Goal: Task Accomplishment & Management: Manage account settings

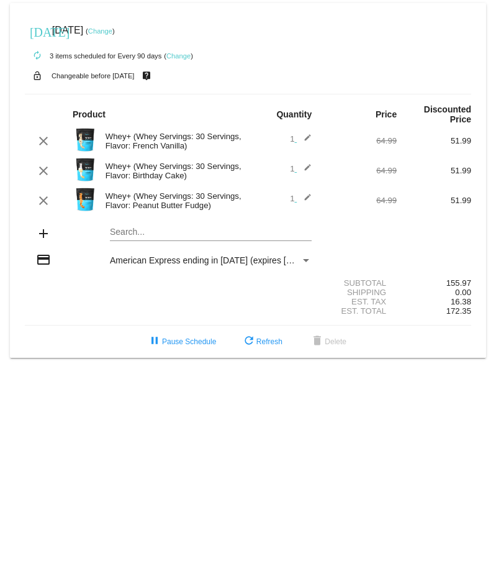
click at [112, 30] on link "Change" at bounding box center [100, 30] width 24 height 7
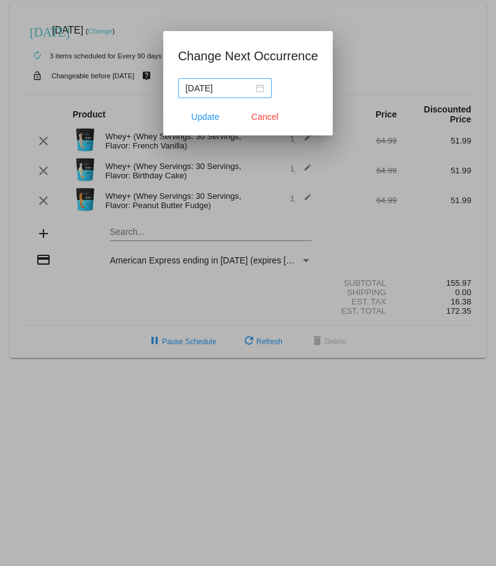
click at [255, 85] on div "[DATE]" at bounding box center [225, 88] width 79 height 14
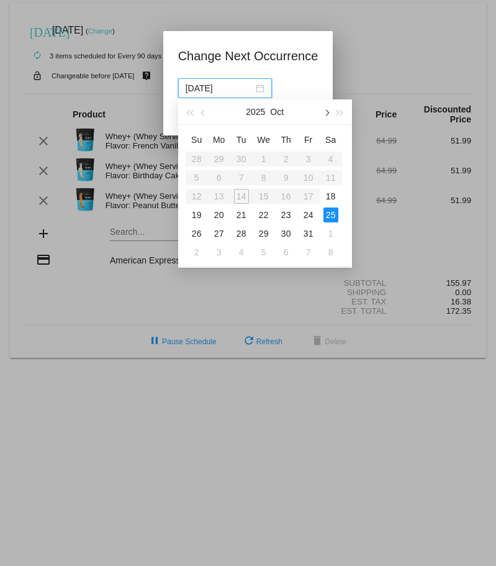
click at [328, 111] on span "button" at bounding box center [326, 113] width 6 height 6
click at [219, 212] on div "22" at bounding box center [219, 215] width 15 height 15
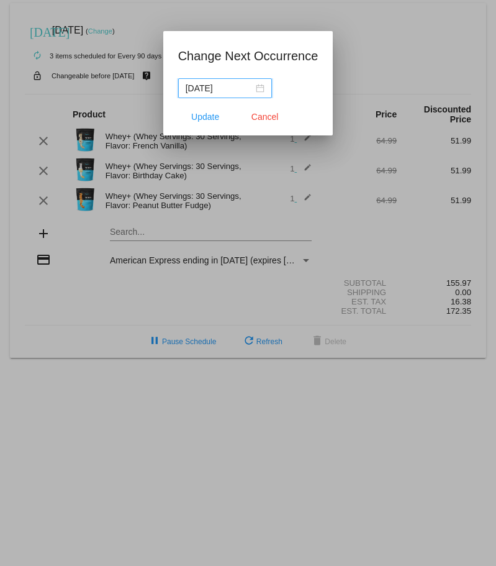
click at [258, 89] on div "[DATE]" at bounding box center [225, 88] width 79 height 14
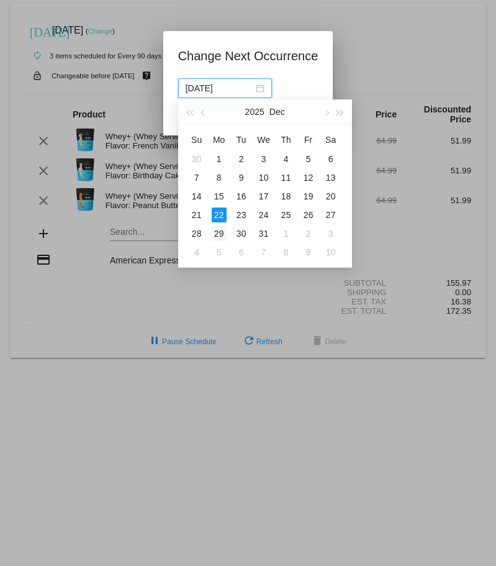
click at [216, 231] on div "29" at bounding box center [219, 233] width 15 height 15
type input "[DATE]"
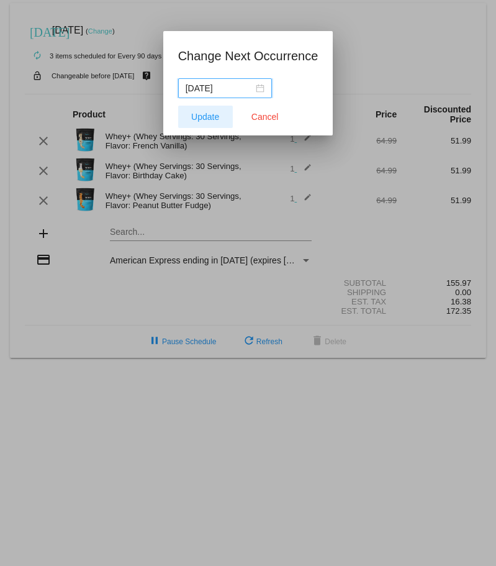
click at [212, 115] on span "Update" at bounding box center [205, 117] width 28 height 10
